Goal: Task Accomplishment & Management: Use online tool/utility

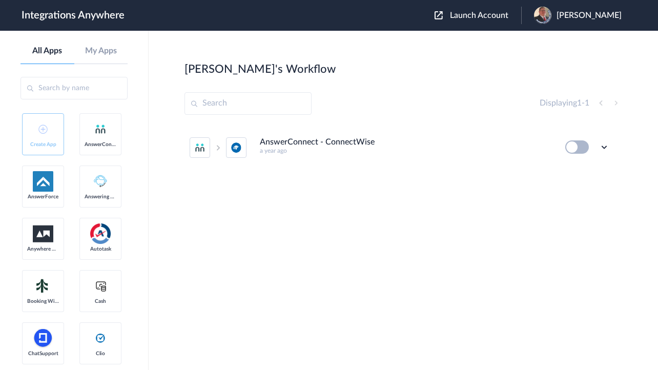
drag, startPoint x: 328, startPoint y: 207, endPoint x: 332, endPoint y: 200, distance: 8.3
click at [328, 207] on div "AnswerConnect - ConnectWise a year ago Edit Task history Delete" at bounding box center [404, 202] width 438 height 154
click at [566, 12] on span "[PERSON_NAME]" at bounding box center [589, 16] width 65 height 10
click at [556, 39] on link "My Account" at bounding box center [548, 41] width 39 height 7
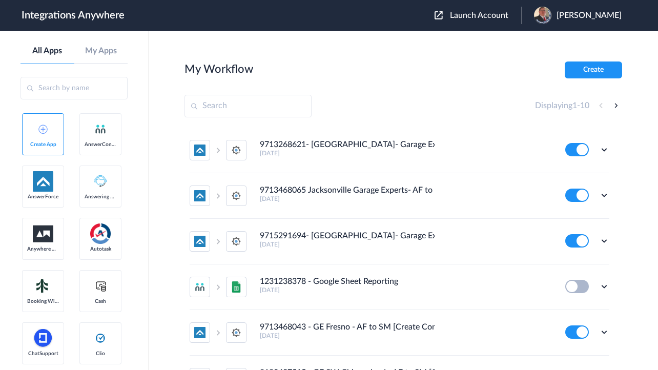
click at [462, 18] on span "Launch Account" at bounding box center [479, 15] width 58 height 8
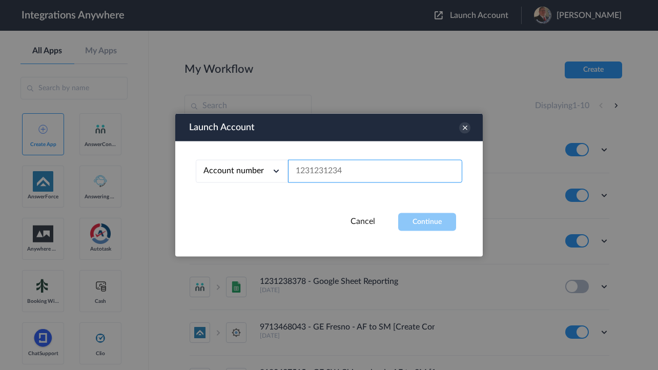
click at [322, 161] on input "text" at bounding box center [375, 171] width 174 height 23
paste input "2529669023"
type input "2529669023"
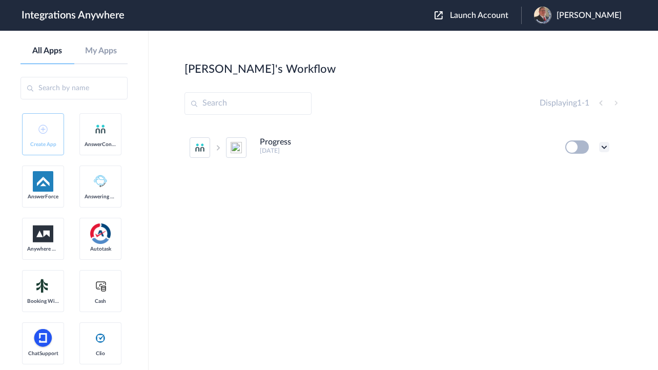
click at [608, 146] on icon at bounding box center [604, 147] width 10 height 10
click at [562, 167] on li "Edit" at bounding box center [576, 170] width 67 height 19
click at [605, 148] on icon at bounding box center [604, 147] width 10 height 10
click at [579, 209] on span "Delete" at bounding box center [572, 208] width 21 height 7
click at [565, 213] on span "Are you sure?" at bounding box center [569, 213] width 36 height 16
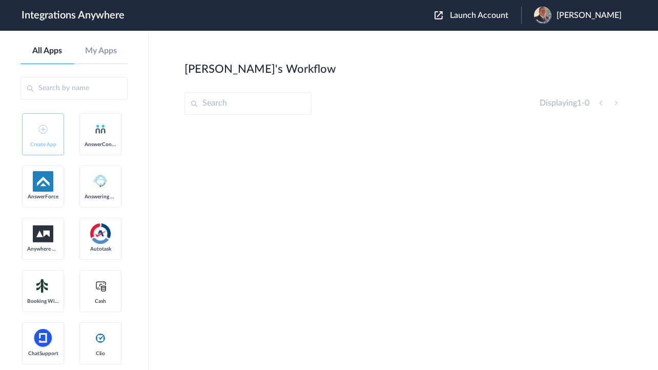
click at [552, 21] on img at bounding box center [542, 15] width 17 height 17
click at [535, 39] on link "My Account" at bounding box center [548, 41] width 39 height 7
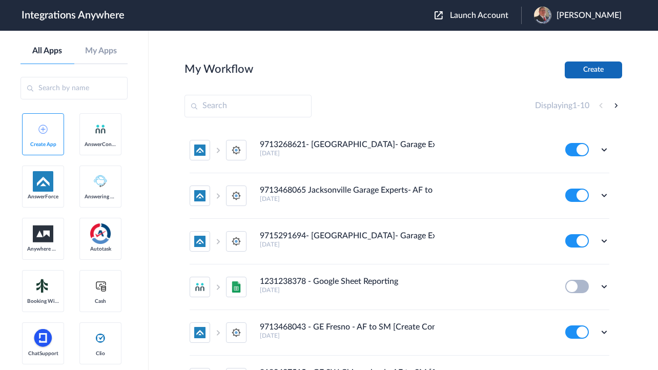
click at [586, 66] on button "Create" at bounding box center [593, 70] width 57 height 17
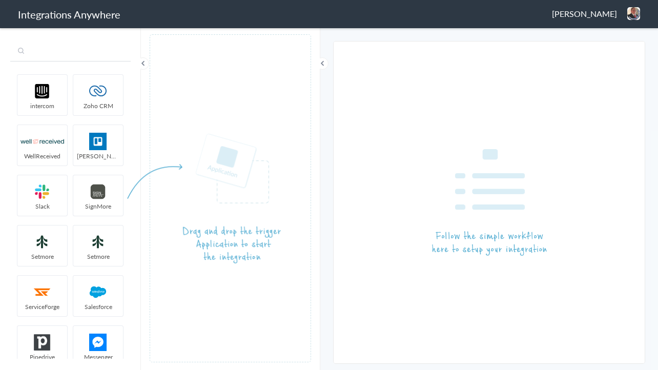
click at [70, 54] on input "text" at bounding box center [70, 51] width 120 height 19
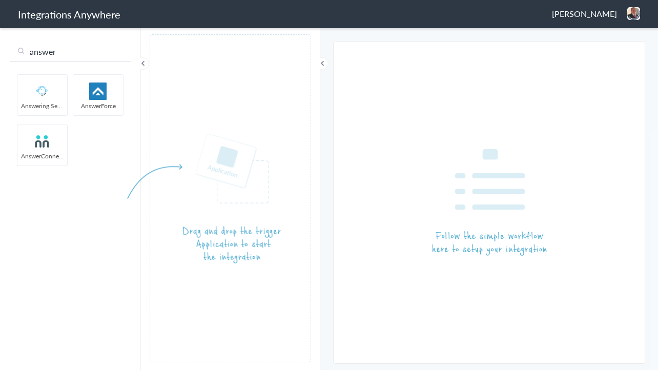
type input "answer"
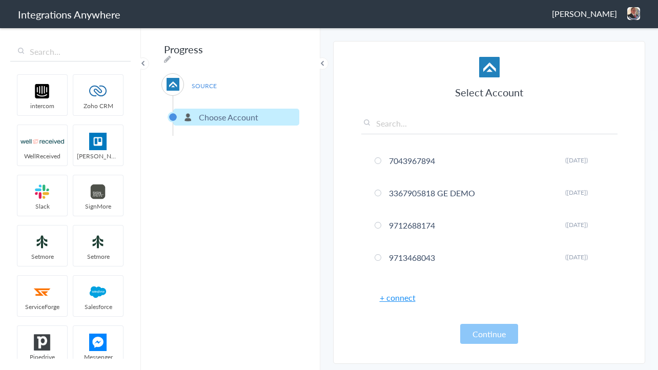
click at [393, 297] on link "+ connect" at bounding box center [398, 298] width 36 height 12
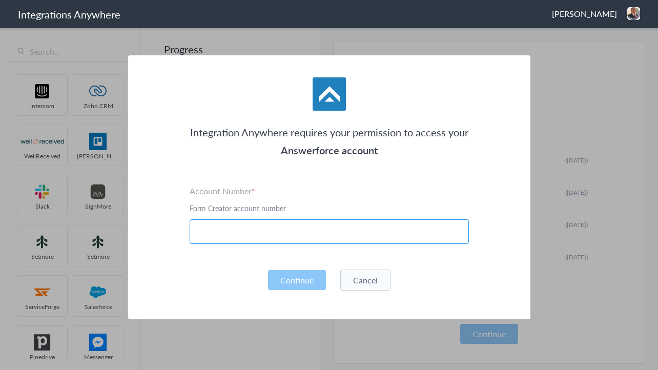
click at [246, 239] on input "text" at bounding box center [329, 231] width 279 height 25
paste input "2529669023"
type input "2529669023"
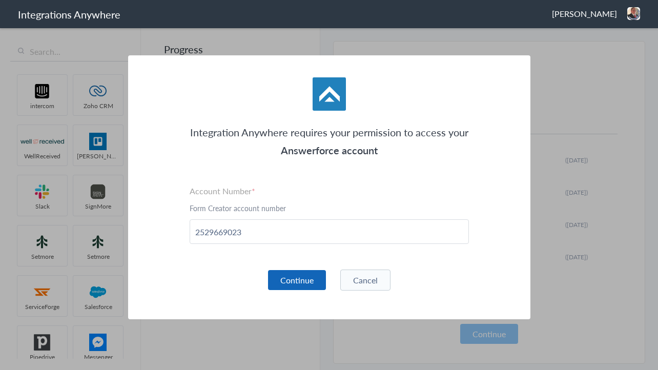
click at [288, 275] on button "Continue" at bounding box center [297, 280] width 58 height 20
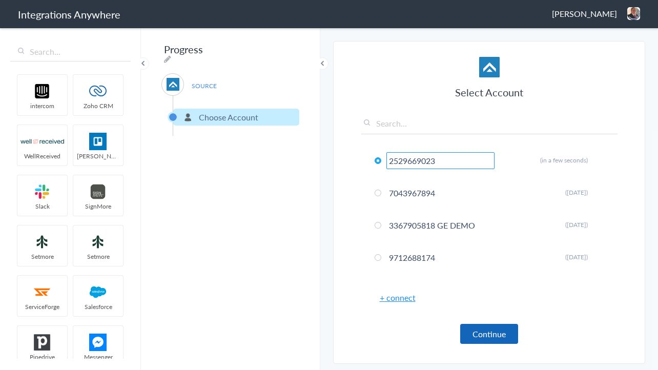
click at [473, 328] on button "Continue" at bounding box center [489, 334] width 58 height 20
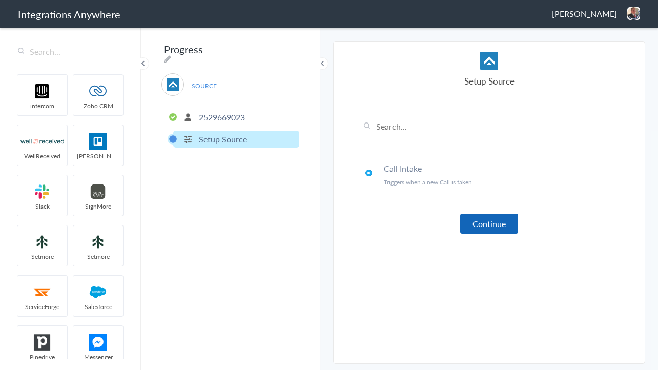
click at [493, 228] on button "Continue" at bounding box center [489, 224] width 58 height 20
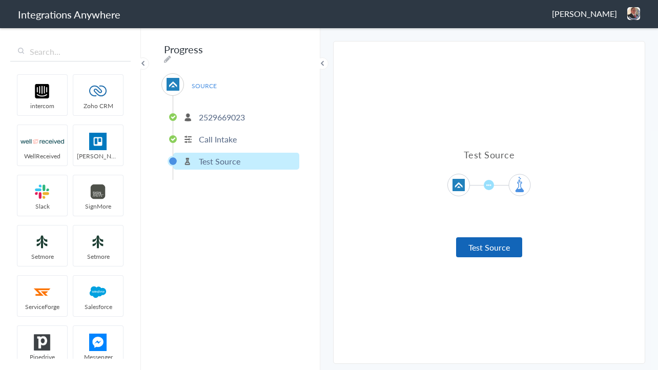
click at [483, 244] on button "Test Source" at bounding box center [489, 247] width 66 height 20
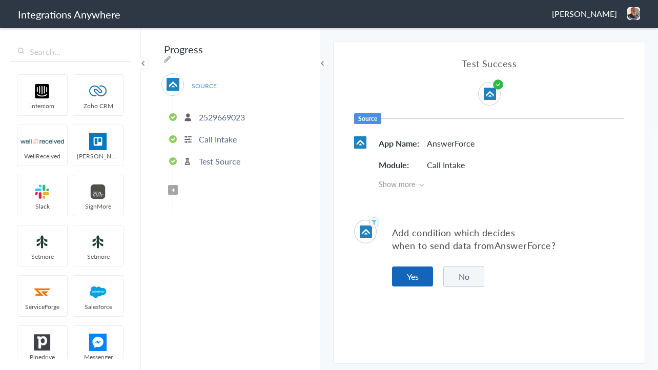
click at [408, 268] on button "Yes" at bounding box center [412, 277] width 41 height 20
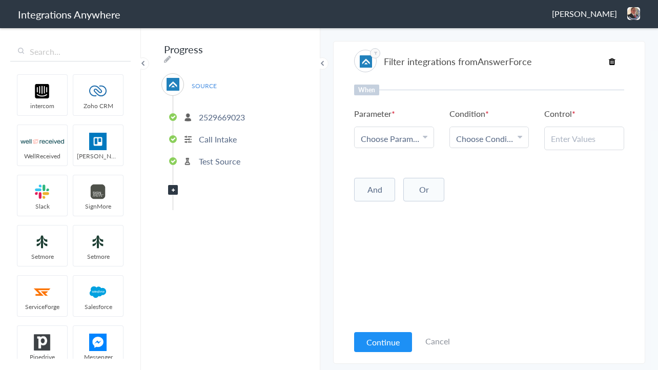
click at [395, 139] on span "Choose Parameter" at bounding box center [390, 139] width 59 height 12
click at [383, 160] on input "text" at bounding box center [394, 167] width 79 height 22
type input "call closi"
drag, startPoint x: 384, startPoint y: 195, endPoint x: 468, endPoint y: 155, distance: 92.2
click at [386, 195] on link "Call Closing Note" at bounding box center [394, 195] width 79 height 34
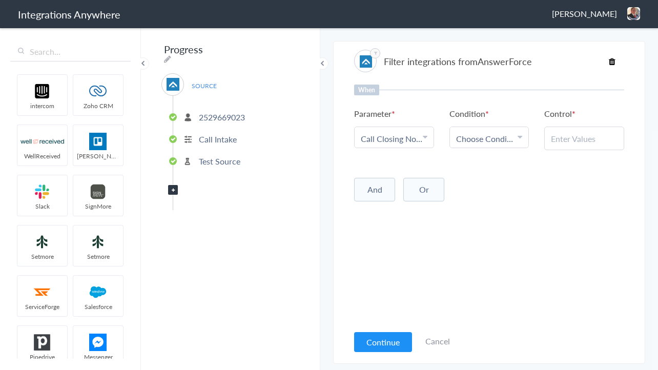
click at [481, 144] on span "Choose Condition" at bounding box center [485, 139] width 59 height 12
click at [490, 185] on link "Does Not Exists" at bounding box center [489, 182] width 79 height 22
click at [392, 280] on div "When Parameter Choose Parameter Call Closing Note First Name Last Name Email Ph…" at bounding box center [489, 205] width 270 height 240
click at [381, 340] on button "Continue" at bounding box center [383, 342] width 58 height 20
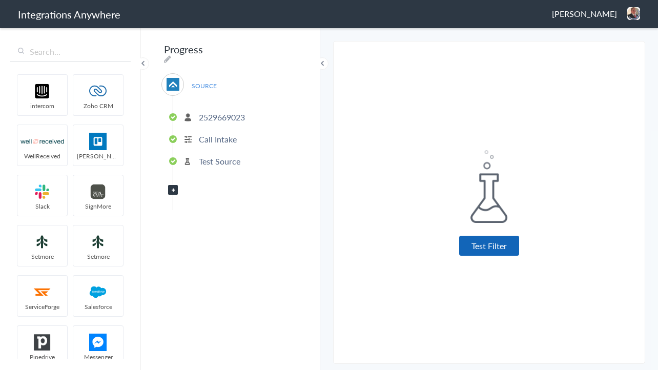
click at [474, 250] on button "Test Filter" at bounding box center [489, 246] width 60 height 20
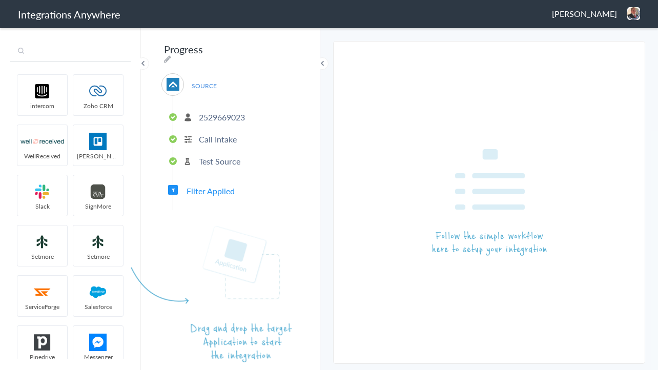
click at [65, 59] on input "text" at bounding box center [70, 51] width 120 height 19
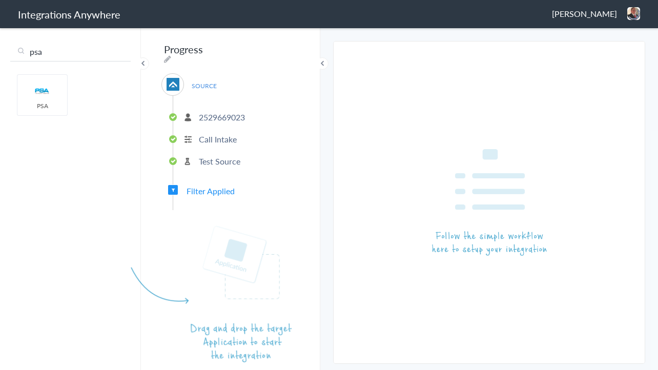
type input "psa"
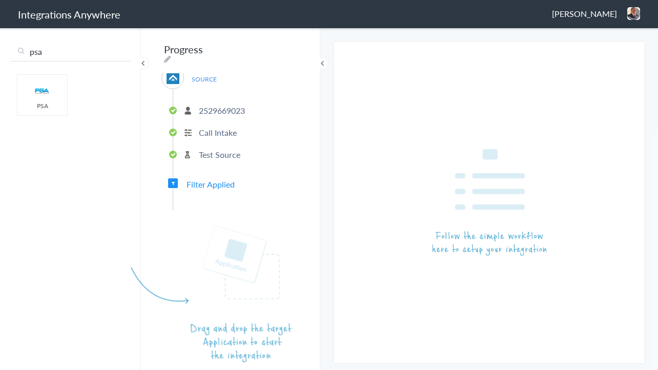
scroll to position [9, 0]
click at [202, 212] on article at bounding box center [230, 198] width 161 height 328
click at [53, 96] on img at bounding box center [43, 91] width 44 height 17
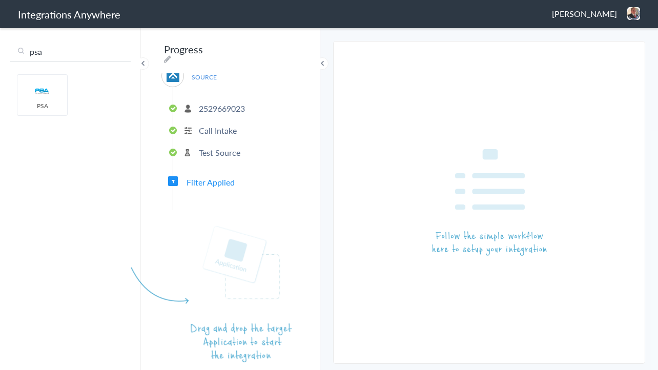
click at [338, 177] on article at bounding box center [489, 203] width 311 height 322
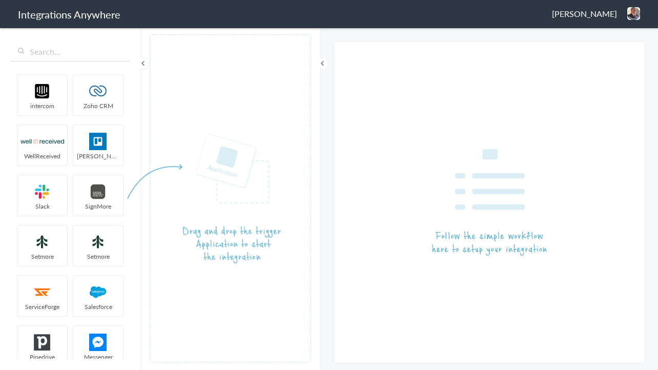
click at [596, 10] on span "[PERSON_NAME]" at bounding box center [584, 14] width 65 height 12
click at [598, 51] on li "Dashboard" at bounding box center [612, 52] width 71 height 15
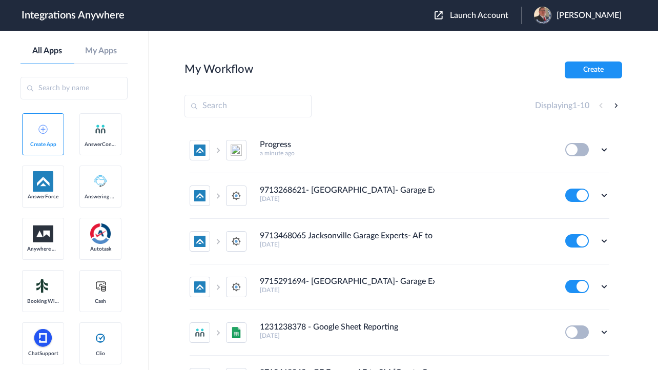
click at [606, 148] on ul "Progress a minute ago Edit Task history Delete 9713268621- West Houston- Garage…" at bounding box center [400, 356] width 430 height 456
click at [601, 148] on icon at bounding box center [604, 150] width 10 height 10
click at [562, 172] on link "Edit" at bounding box center [563, 173] width 25 height 7
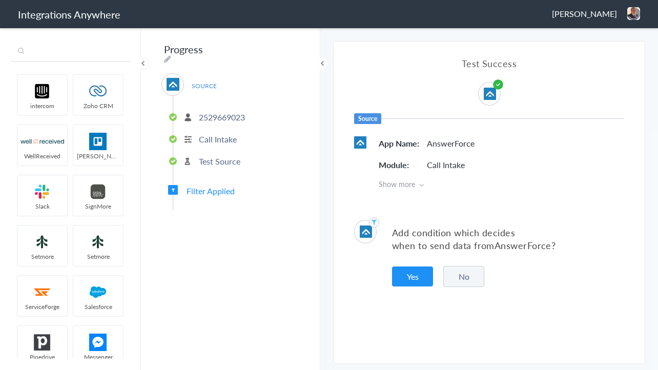
click at [60, 51] on input "text" at bounding box center [70, 51] width 120 height 19
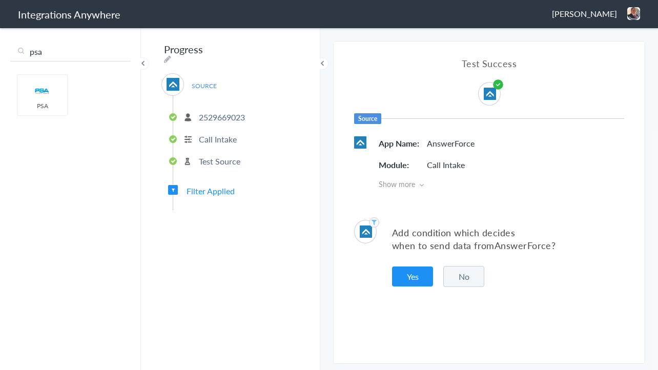
type input "psa"
click at [415, 83] on div "Test Success Source App Name AnswerForce Module Call Intake Show more" at bounding box center [489, 123] width 311 height 163
click at [478, 277] on button "No" at bounding box center [463, 276] width 41 height 21
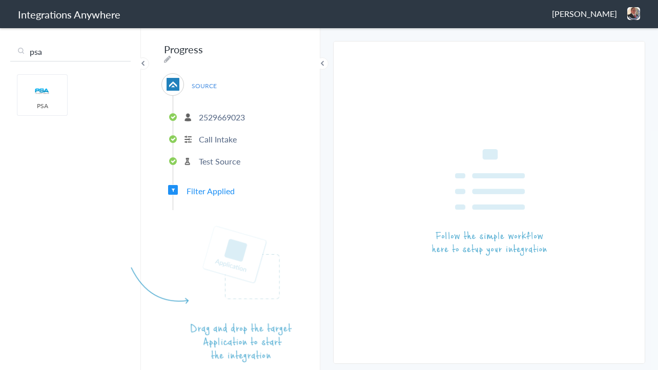
click at [213, 185] on article at bounding box center [230, 198] width 161 height 328
click at [206, 187] on article at bounding box center [230, 198] width 161 height 328
click at [187, 186] on article at bounding box center [230, 198] width 161 height 328
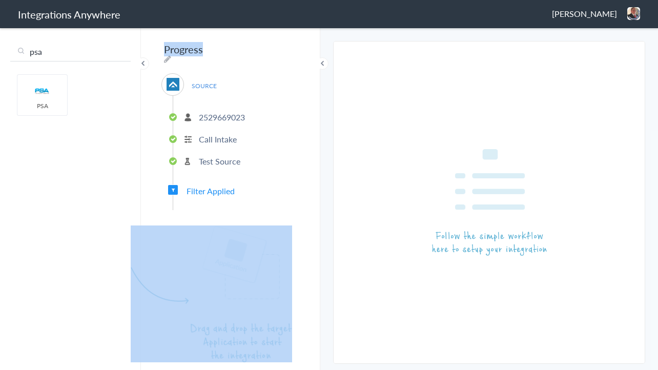
click at [187, 186] on article at bounding box center [230, 198] width 161 height 328
click at [36, 94] on img at bounding box center [43, 91] width 44 height 17
click at [251, 162] on article at bounding box center [230, 198] width 161 height 328
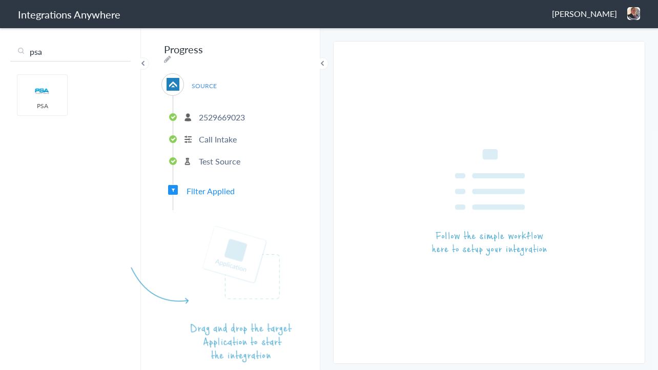
click at [354, 86] on article at bounding box center [489, 203] width 311 height 322
click at [411, 74] on article at bounding box center [489, 203] width 311 height 322
click at [632, 12] on img at bounding box center [633, 13] width 13 height 13
click at [586, 51] on icon at bounding box center [587, 53] width 6 height 7
